Goal: Task Accomplishment & Management: Manage account settings

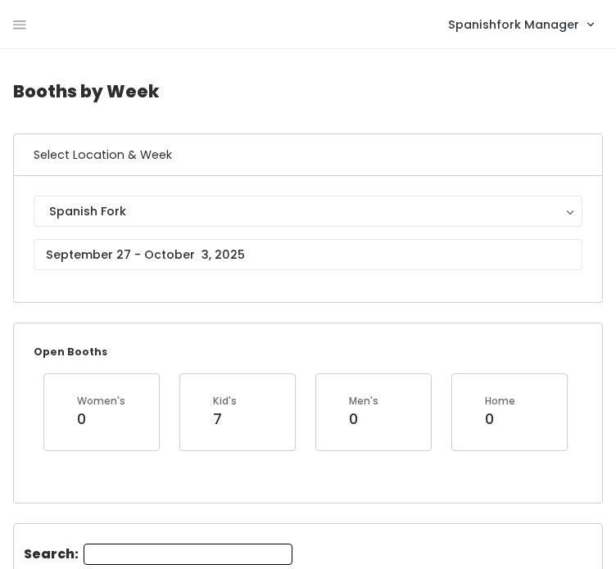
click at [11, 20] on nav "Spanishfork Manager My bookings Account settings Logout" at bounding box center [308, 24] width 616 height 49
click at [16, 22] on icon at bounding box center [19, 25] width 13 height 15
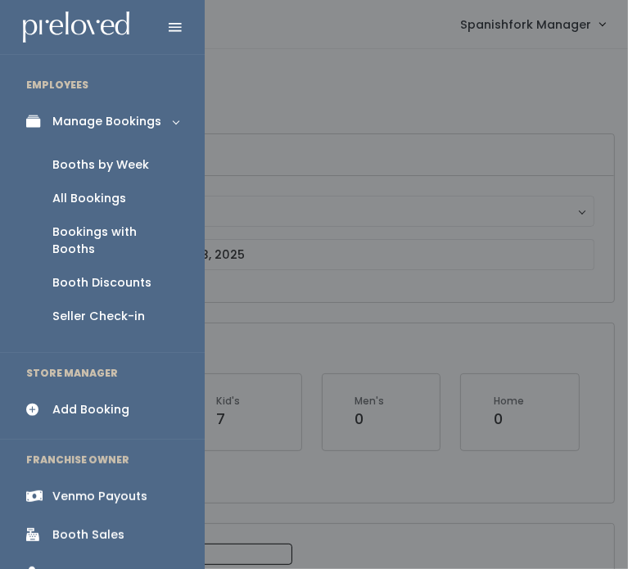
click at [72, 274] on div "Booth Discounts" at bounding box center [101, 282] width 99 height 17
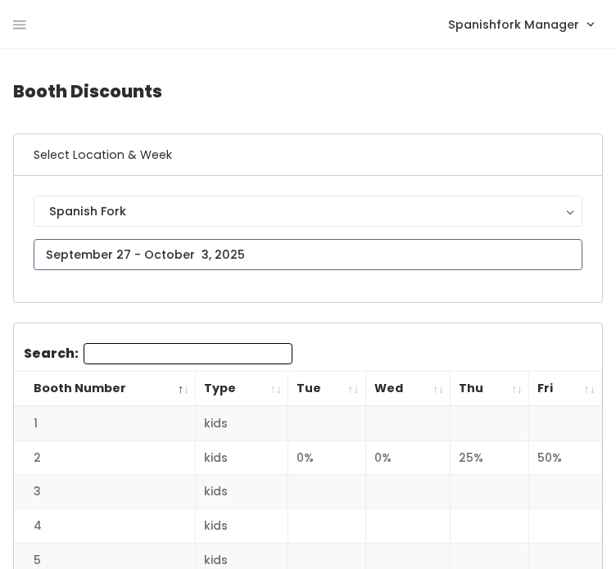
click at [211, 258] on input "text" at bounding box center [308, 254] width 548 height 31
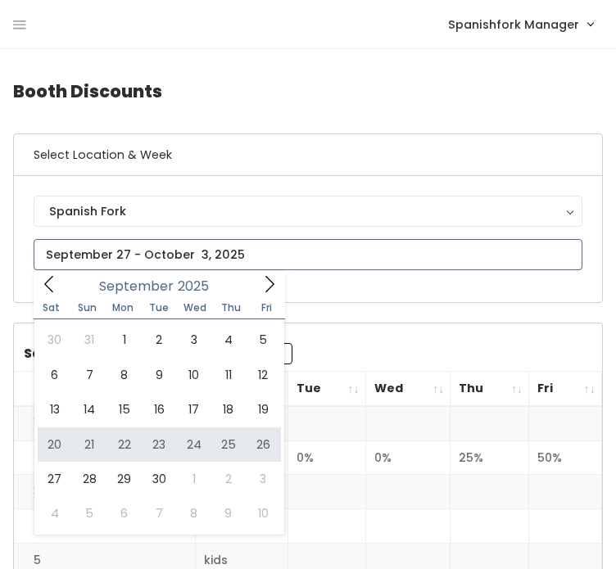
type input "[DATE] to [DATE]"
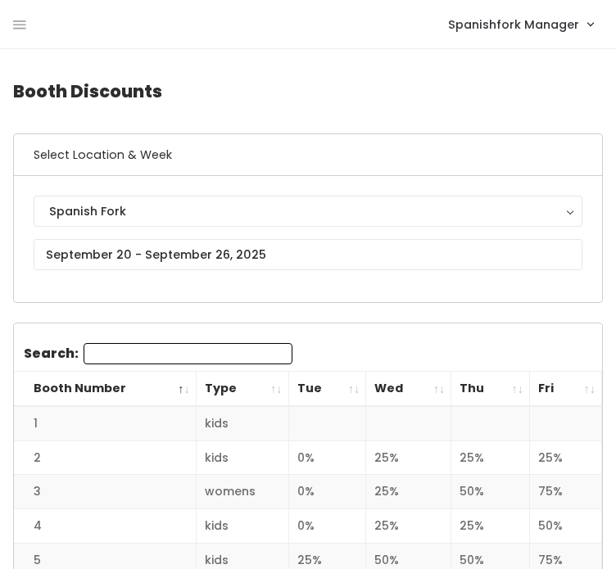
click at [426, 392] on th "Wed" at bounding box center [408, 389] width 85 height 35
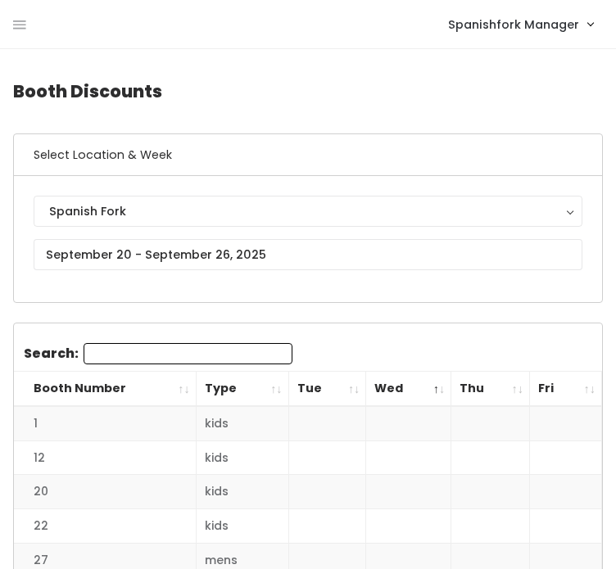
click at [426, 392] on th "Wed" at bounding box center [408, 389] width 85 height 35
